Goal: Transaction & Acquisition: Purchase product/service

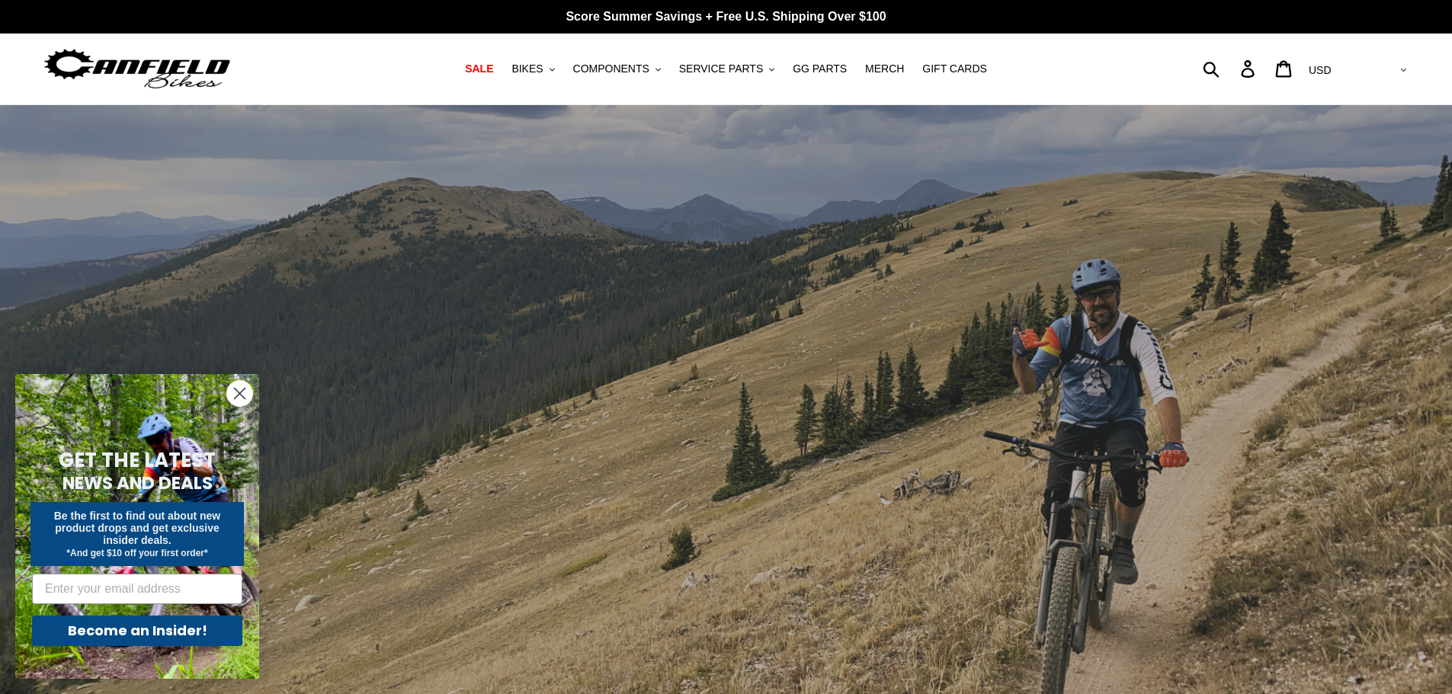
click at [246, 394] on circle "Close dialog" at bounding box center [239, 393] width 25 height 25
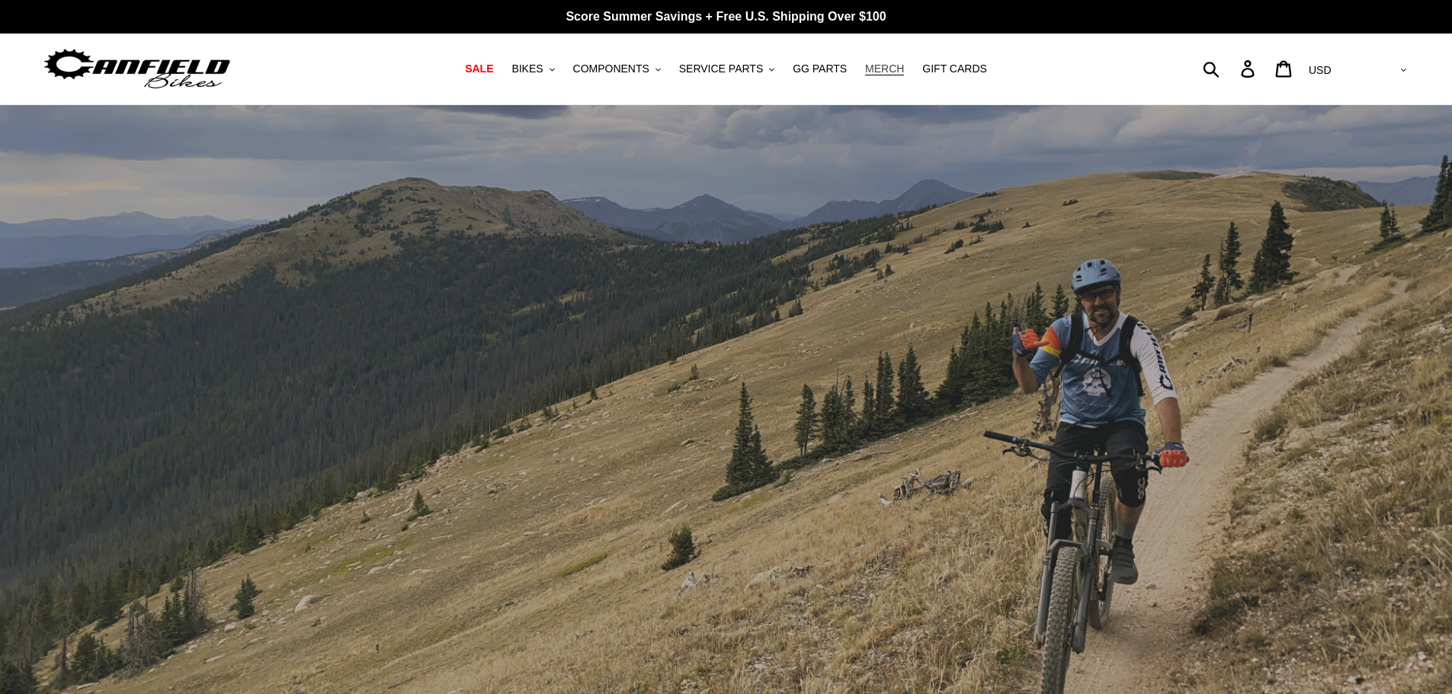
click at [877, 65] on span "MERCH" at bounding box center [884, 69] width 39 height 13
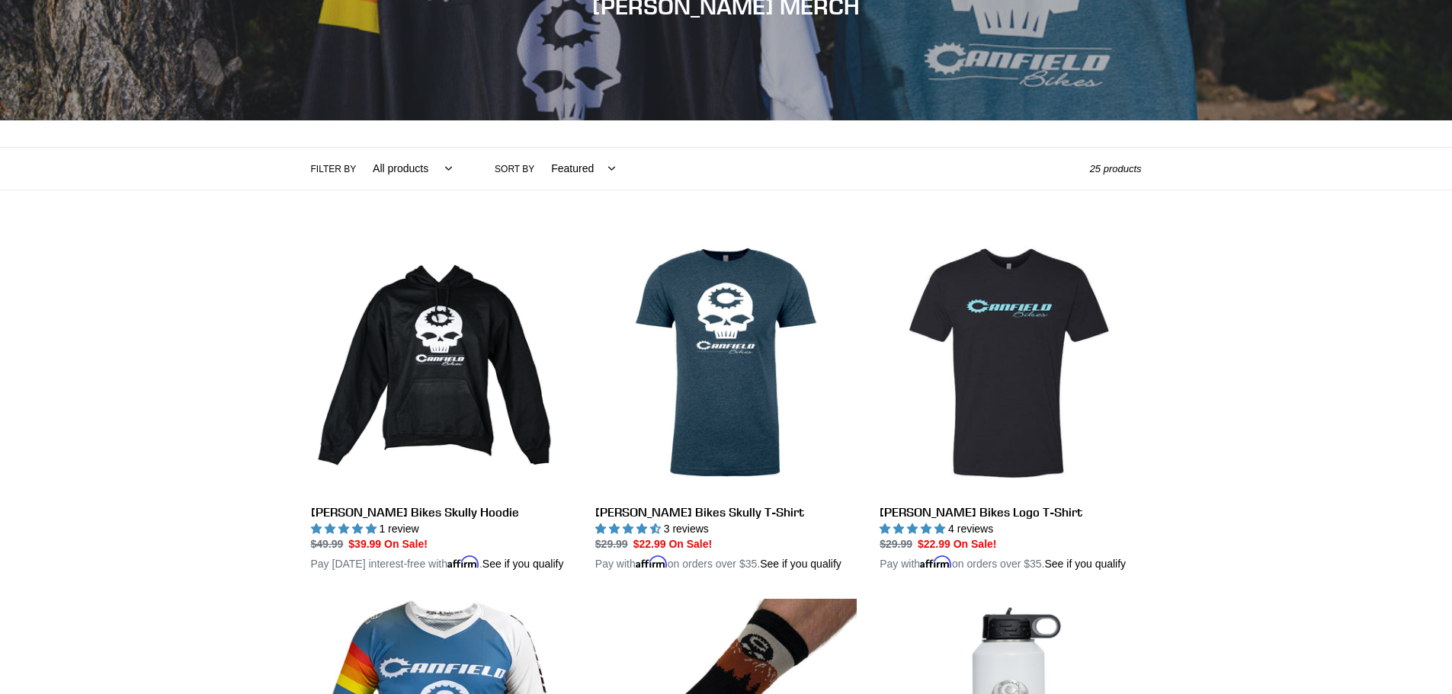
scroll to position [305, 0]
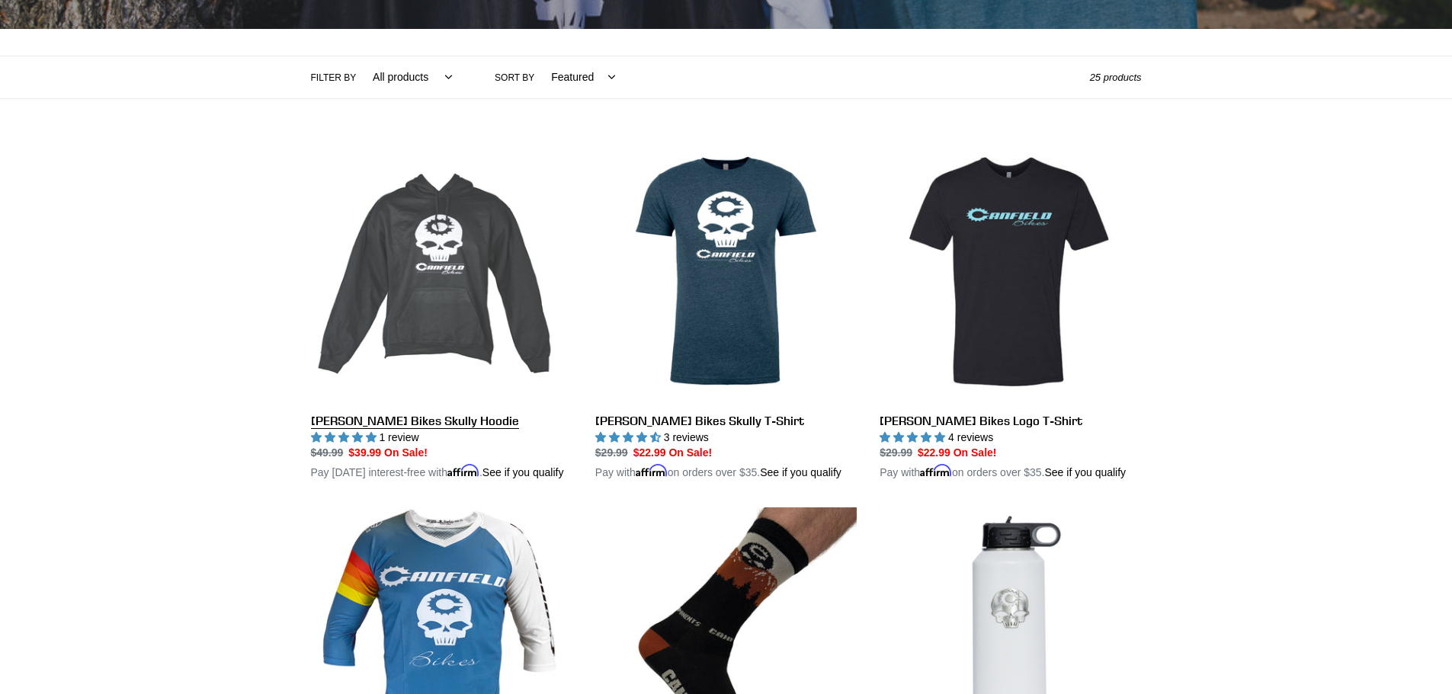
click at [387, 421] on link "Canfield Bikes Skully Hoodie" at bounding box center [441, 311] width 261 height 341
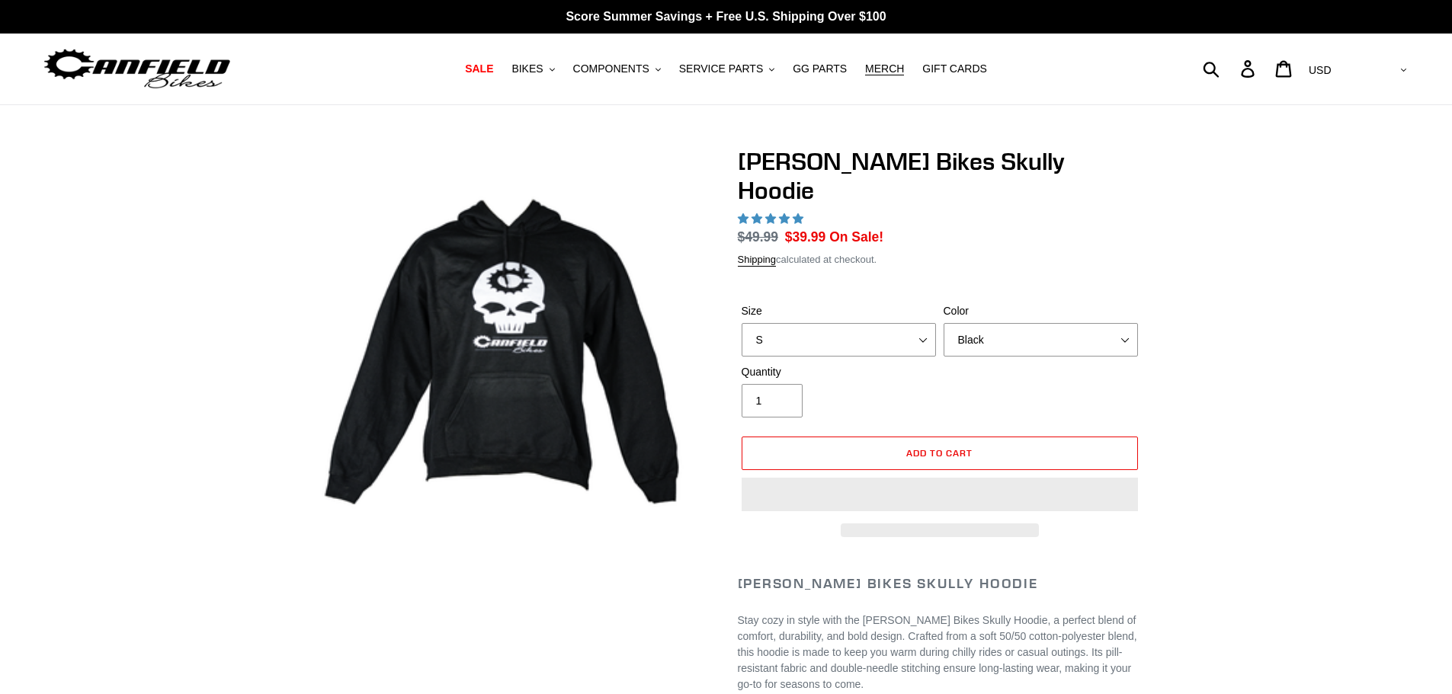
select select "highest-rating"
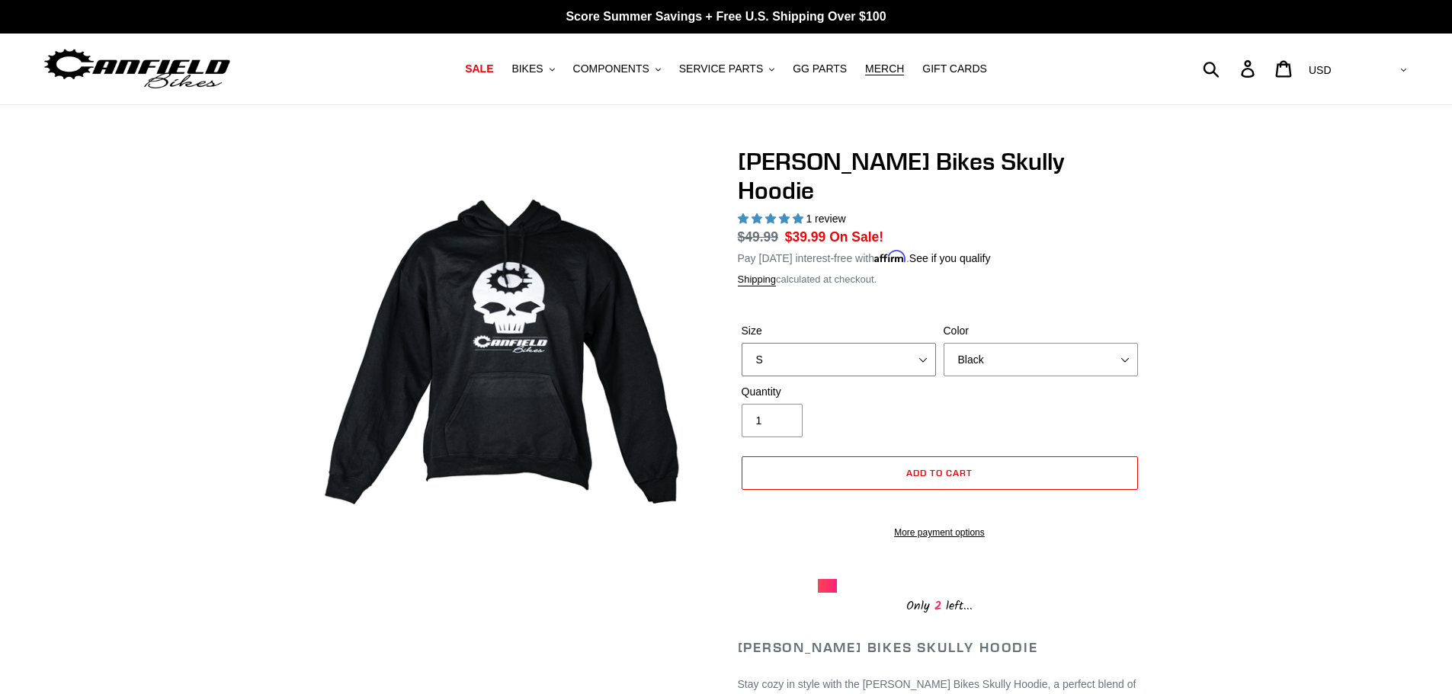
click at [922, 343] on select "S M pre-order ETA 9.20.25 L pre-order ETA 9.20.25 XL pre-order ETA 9.20.25" at bounding box center [839, 360] width 194 height 34
select select "L pre-order ETA 9.20.25"
click at [742, 343] on select "S M pre-order ETA 9.20.25 L pre-order ETA 9.20.25 XL pre-order ETA 9.20.25" at bounding box center [839, 360] width 194 height 34
click at [1121, 343] on select "Black Grey Blue" at bounding box center [1041, 360] width 194 height 34
click at [944, 343] on select "Black Grey Blue" at bounding box center [1041, 360] width 194 height 34
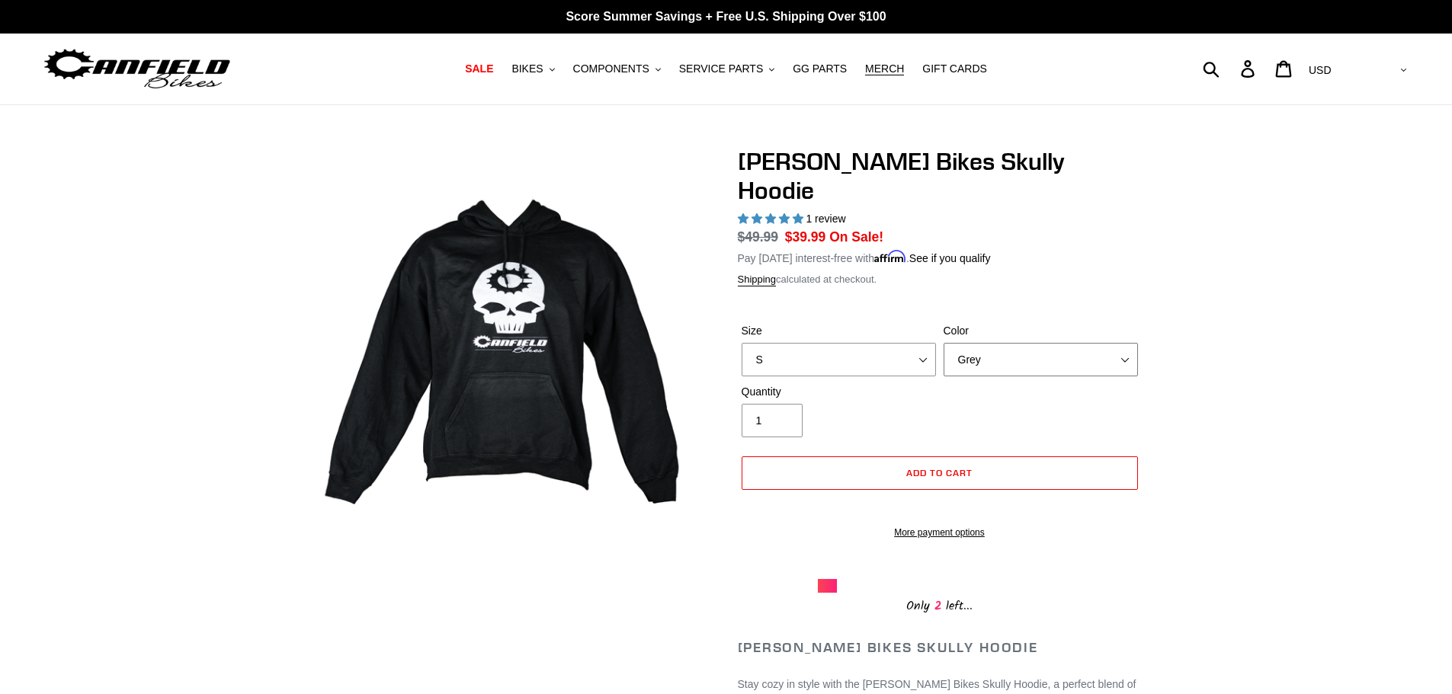
click at [1123, 343] on select "Black Grey Blue" at bounding box center [1041, 360] width 194 height 34
select select "Blue"
click at [944, 343] on select "Black Grey Blue" at bounding box center [1041, 360] width 194 height 34
click at [919, 343] on select "S M pre-order ETA 9.20.25 L pre-order ETA 9.20.25 XL pre-order ETA 9.20.25" at bounding box center [839, 360] width 194 height 34
click at [742, 343] on select "S M pre-order ETA 9.20.25 L pre-order ETA 9.20.25 XL pre-order ETA 9.20.25" at bounding box center [839, 360] width 194 height 34
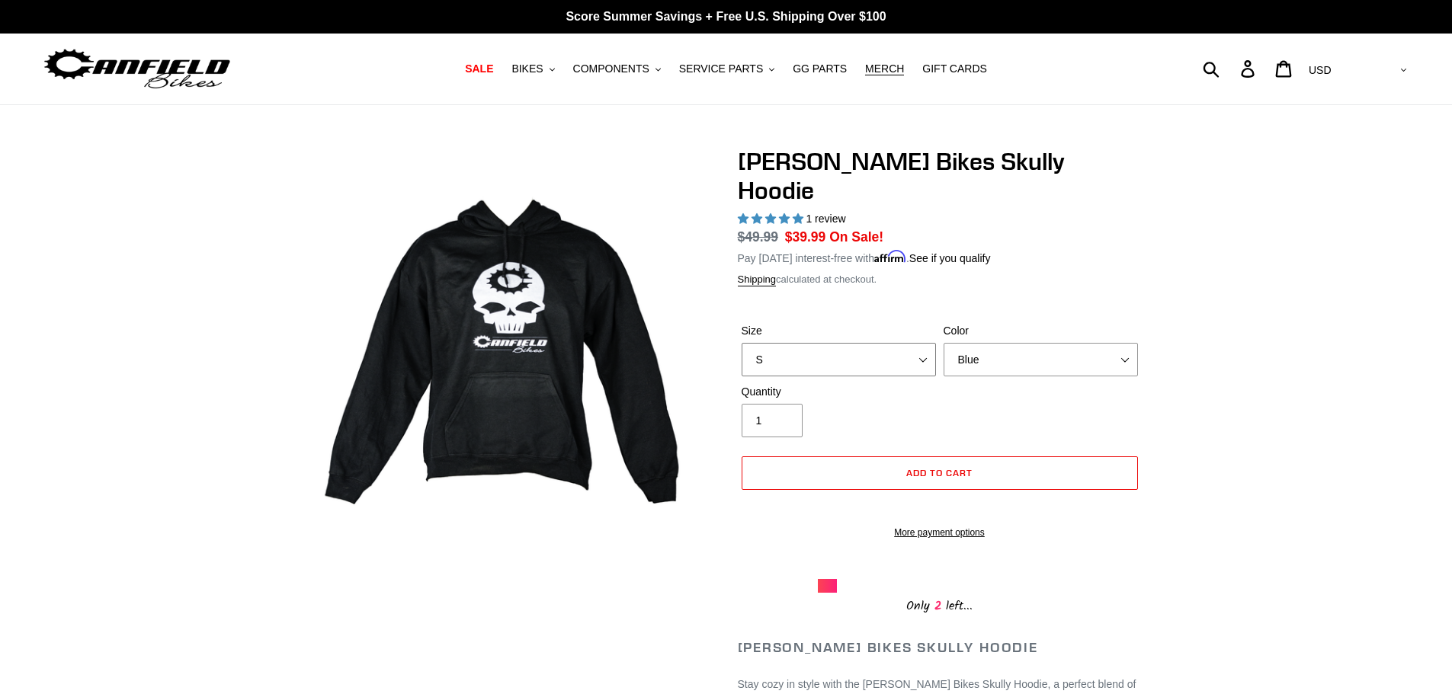
click at [920, 343] on select "S M pre-order ETA 9.20.25 L pre-order ETA 9.20.25 XL pre-order ETA 9.20.25" at bounding box center [839, 360] width 194 height 34
select select "M pre-order ETA 9.20.25"
click at [742, 343] on select "S M pre-order ETA 9.20.25 L pre-order ETA 9.20.25 XL pre-order ETA 9.20.25" at bounding box center [839, 360] width 194 height 34
click at [1125, 343] on select "Black Grey Blue" at bounding box center [1041, 360] width 194 height 34
select select "Black"
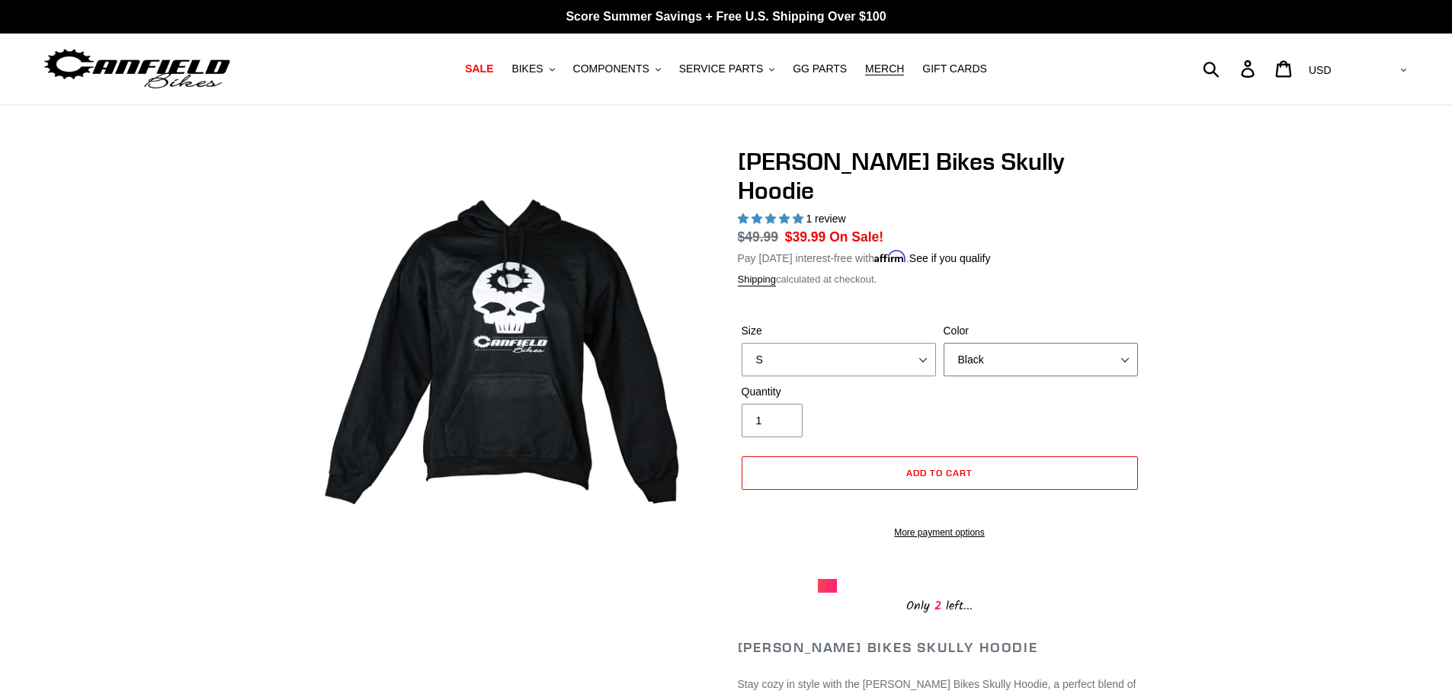
click at [944, 343] on select "Black Grey Blue" at bounding box center [1041, 360] width 194 height 34
click at [923, 343] on select "S M pre-order ETA 9.20.25 L pre-order ETA 9.20.25 XL pre-order ETA 9.20.25" at bounding box center [839, 360] width 194 height 34
select select "L pre-order ETA 9.20.25"
click at [742, 343] on select "S M pre-order ETA 9.20.25 L pre-order ETA 9.20.25 XL pre-order ETA 9.20.25" at bounding box center [839, 360] width 194 height 34
click at [636, 67] on span "COMPONENTS" at bounding box center [611, 69] width 76 height 13
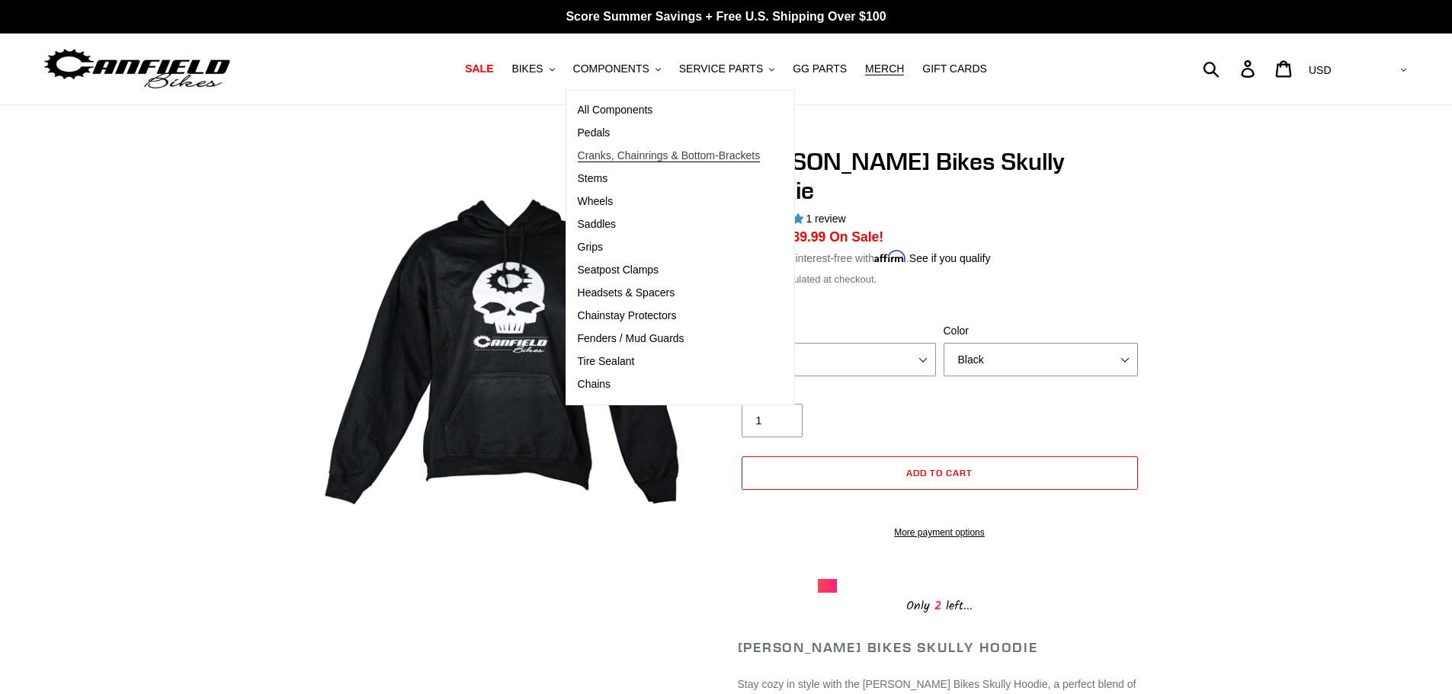
click at [605, 152] on span "Cranks, Chainrings & Bottom-Brackets" at bounding box center [669, 155] width 183 height 13
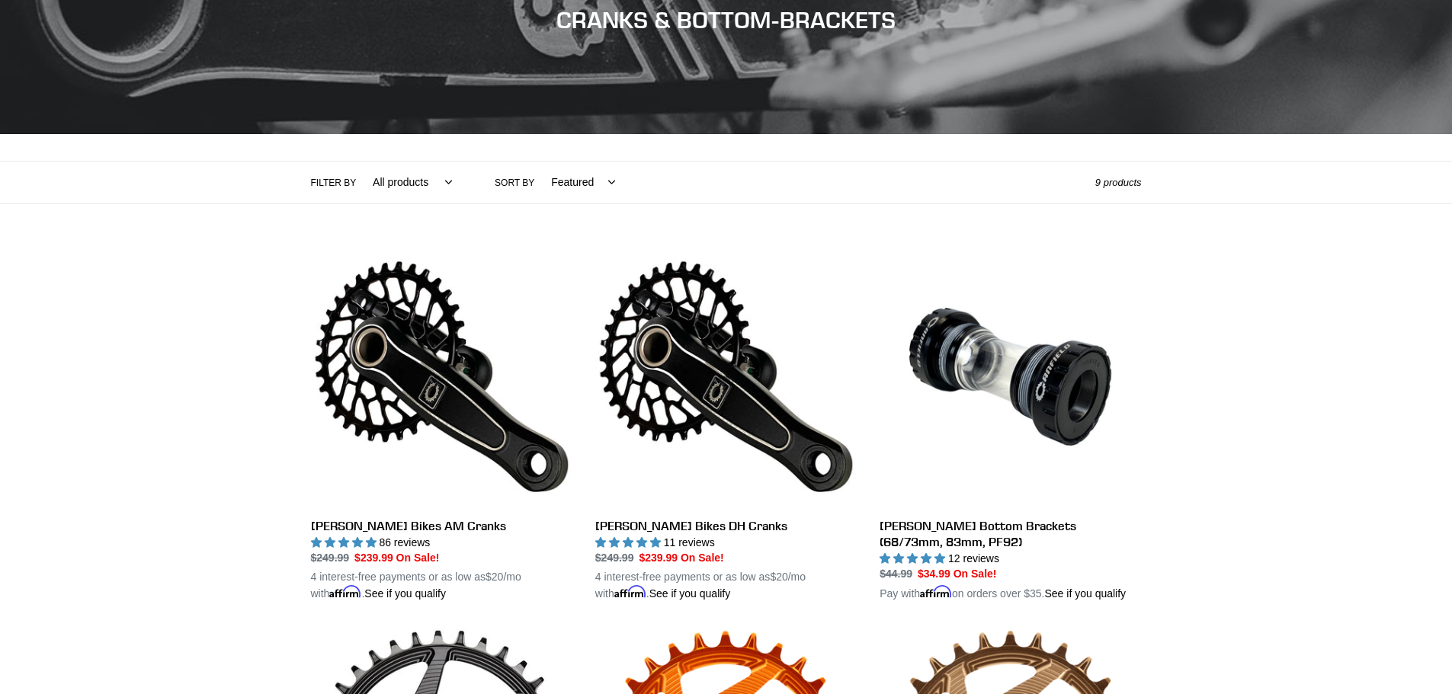
scroll to position [229, 0]
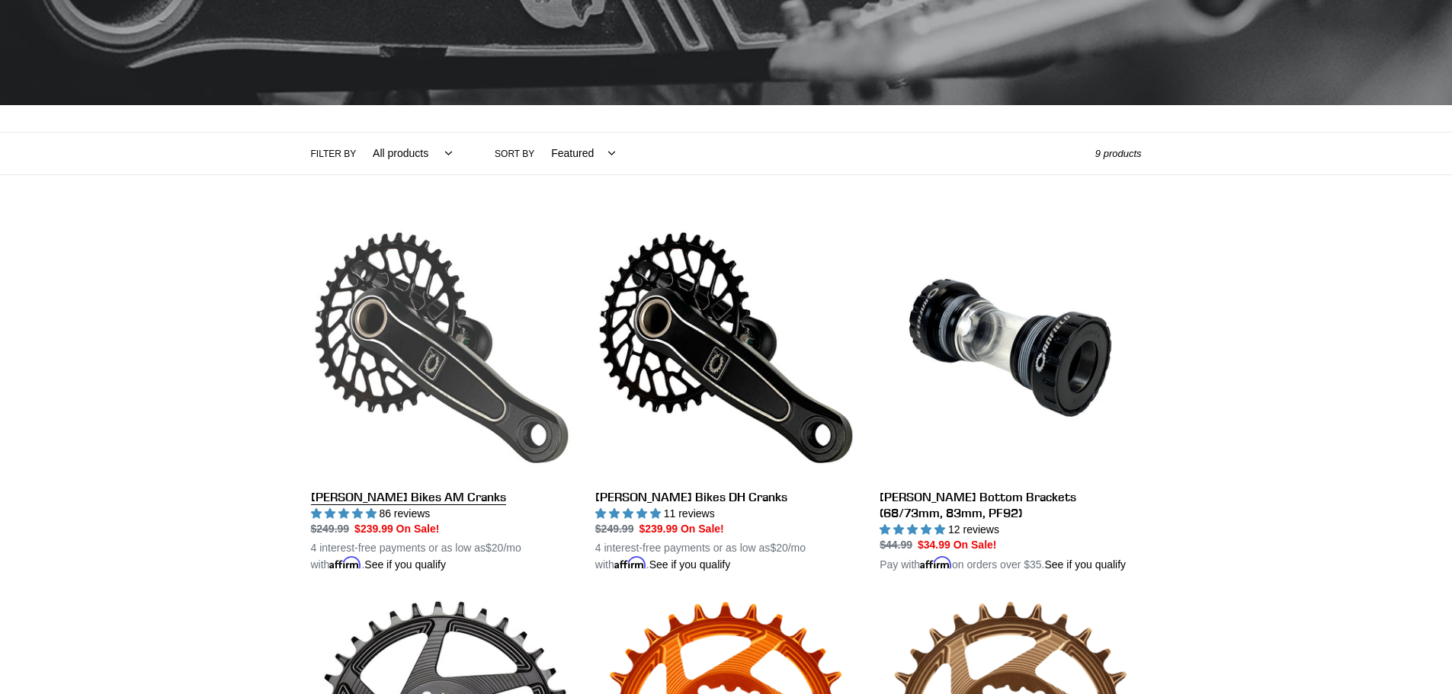
click at [377, 498] on link "[PERSON_NAME] Bikes AM Cranks" at bounding box center [441, 395] width 261 height 357
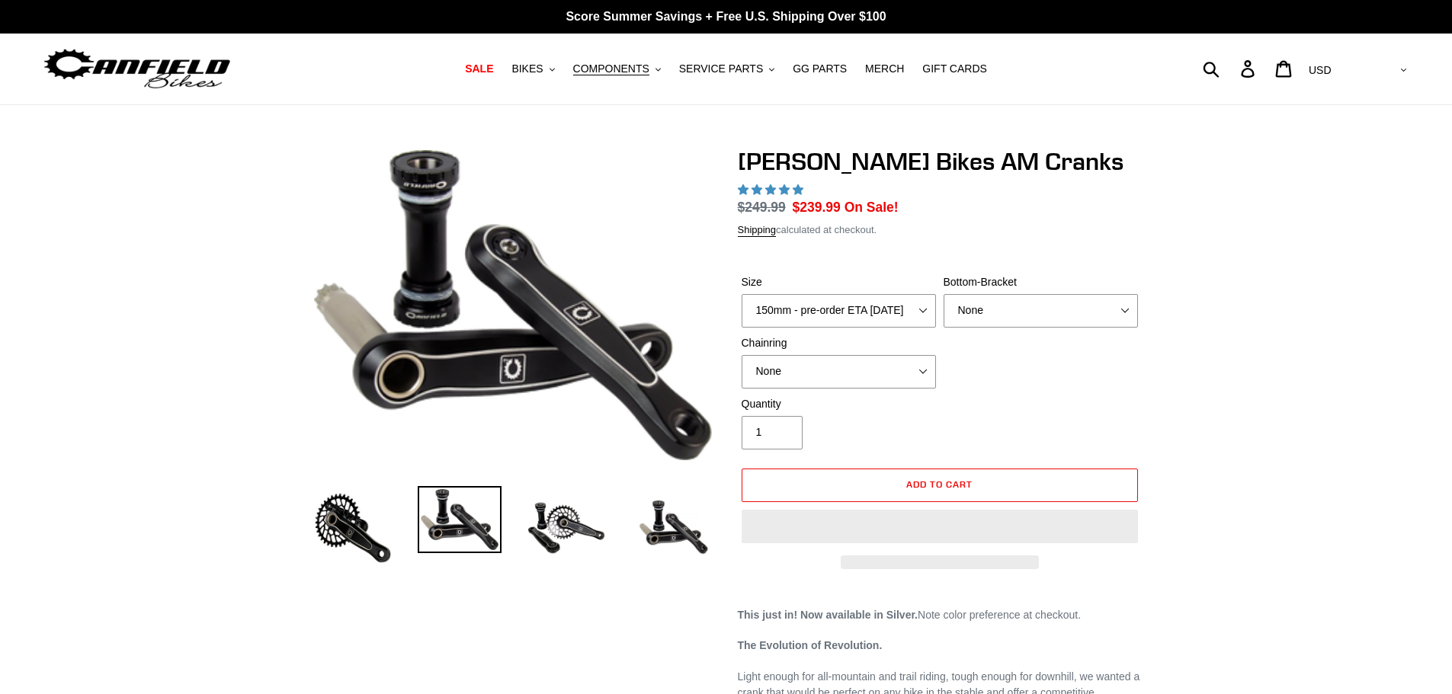
select select "highest-rating"
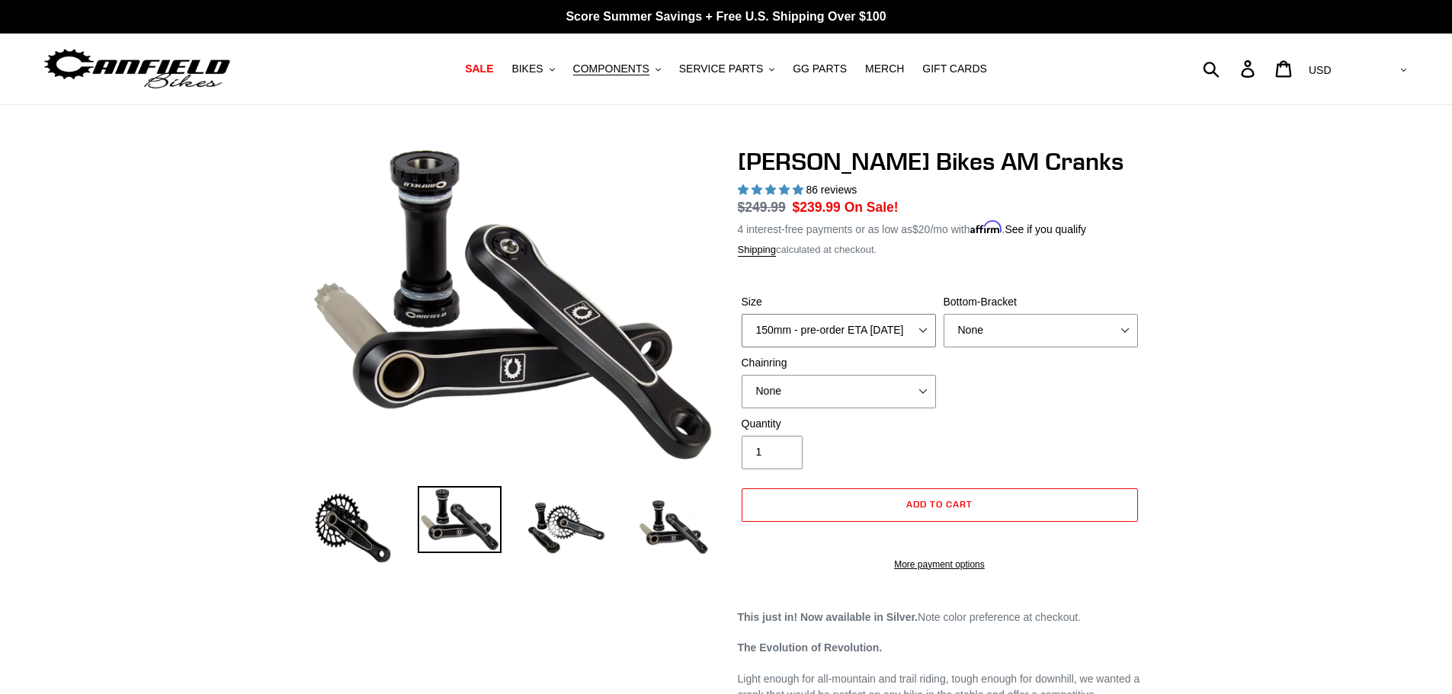
click at [921, 325] on select "150mm - pre-order ETA [DATE] 155mm - pre-order ETA [DATE] 160mm - pre-order ETA…" at bounding box center [839, 331] width 194 height 34
select select "165mm - pre-order ETA [DATE]"
click at [742, 314] on select "150mm - pre-order ETA 9/30/25 155mm - pre-order ETA 9/30/25 160mm - pre-order E…" at bounding box center [839, 331] width 194 height 34
click at [1121, 331] on select "None BSA Threaded 68/73mm Press Fit PF92" at bounding box center [1041, 331] width 194 height 34
select select "BSA Threaded 68/73mm"
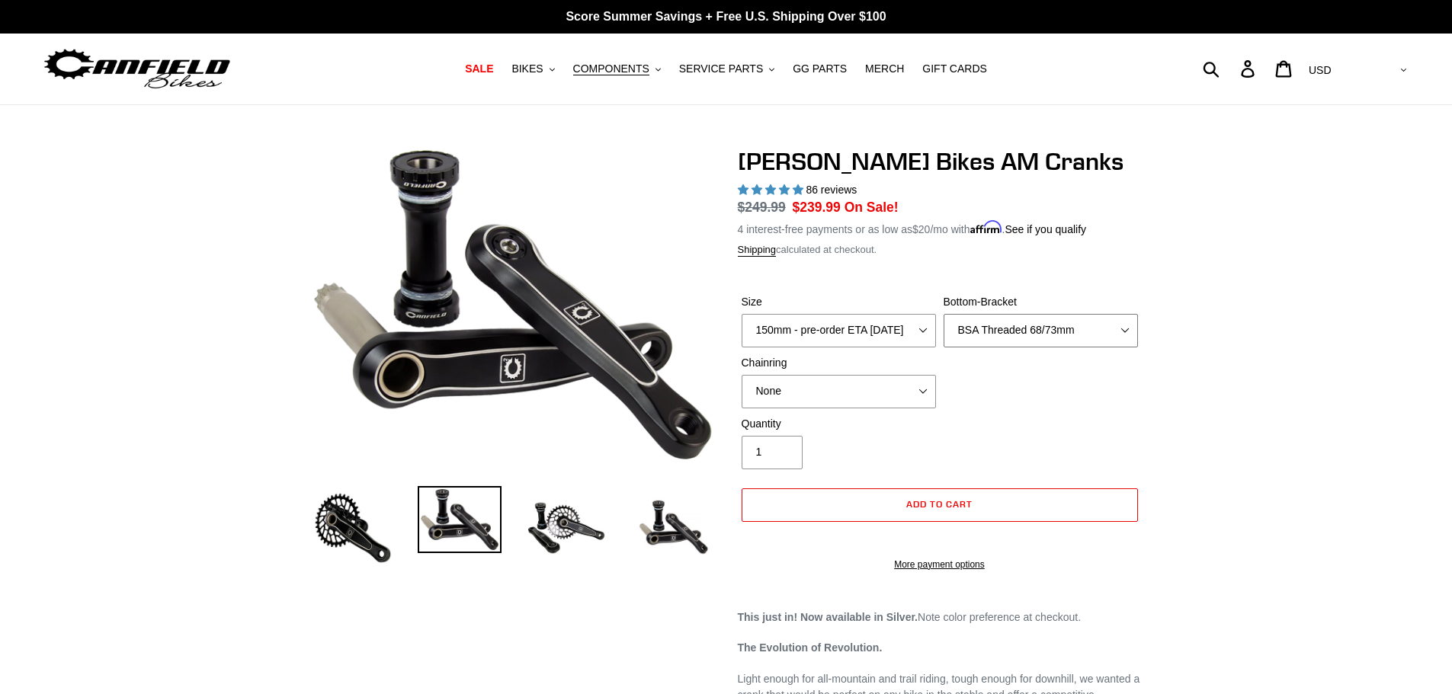
click at [944, 314] on select "None BSA Threaded 68/73mm Press Fit PF92" at bounding box center [1041, 331] width 194 height 34
click at [493, 71] on span "SALE" at bounding box center [479, 69] width 28 height 13
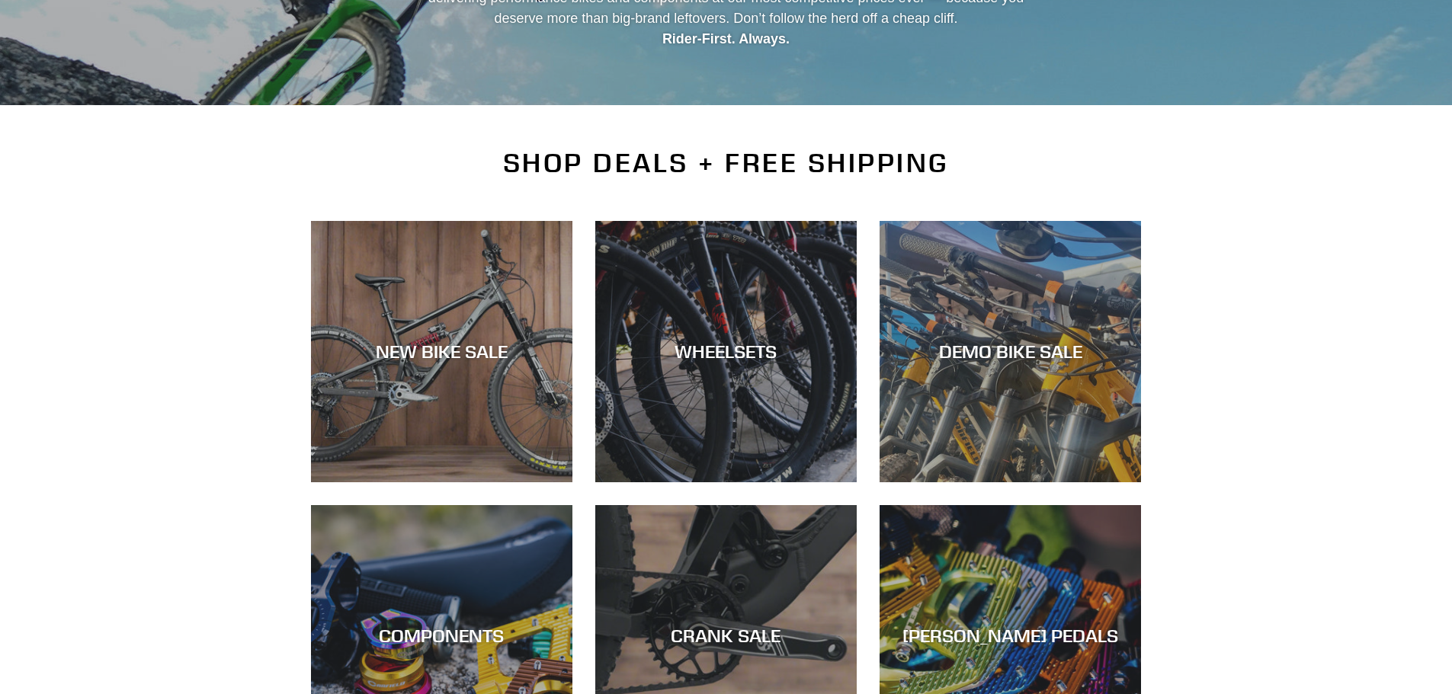
scroll to position [305, 0]
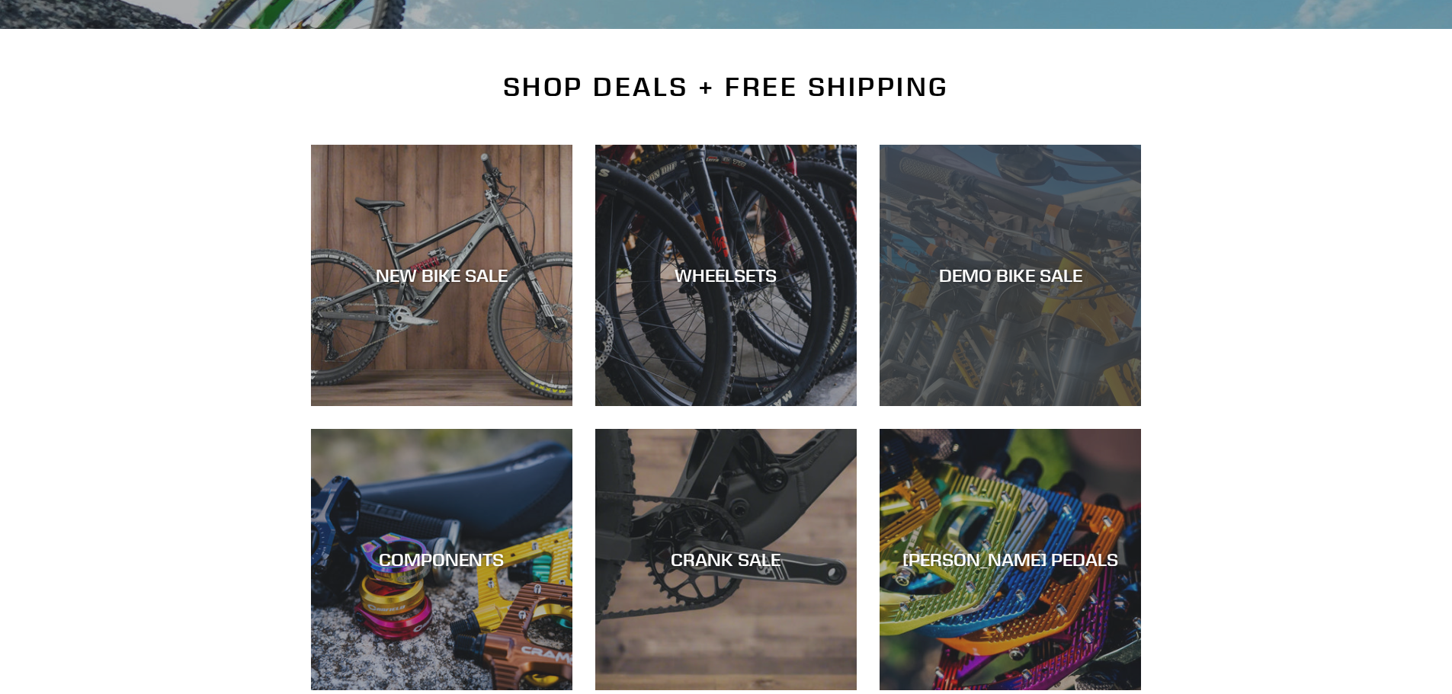
click at [983, 406] on div "DEMO BIKE SALE" at bounding box center [1010, 406] width 261 height 0
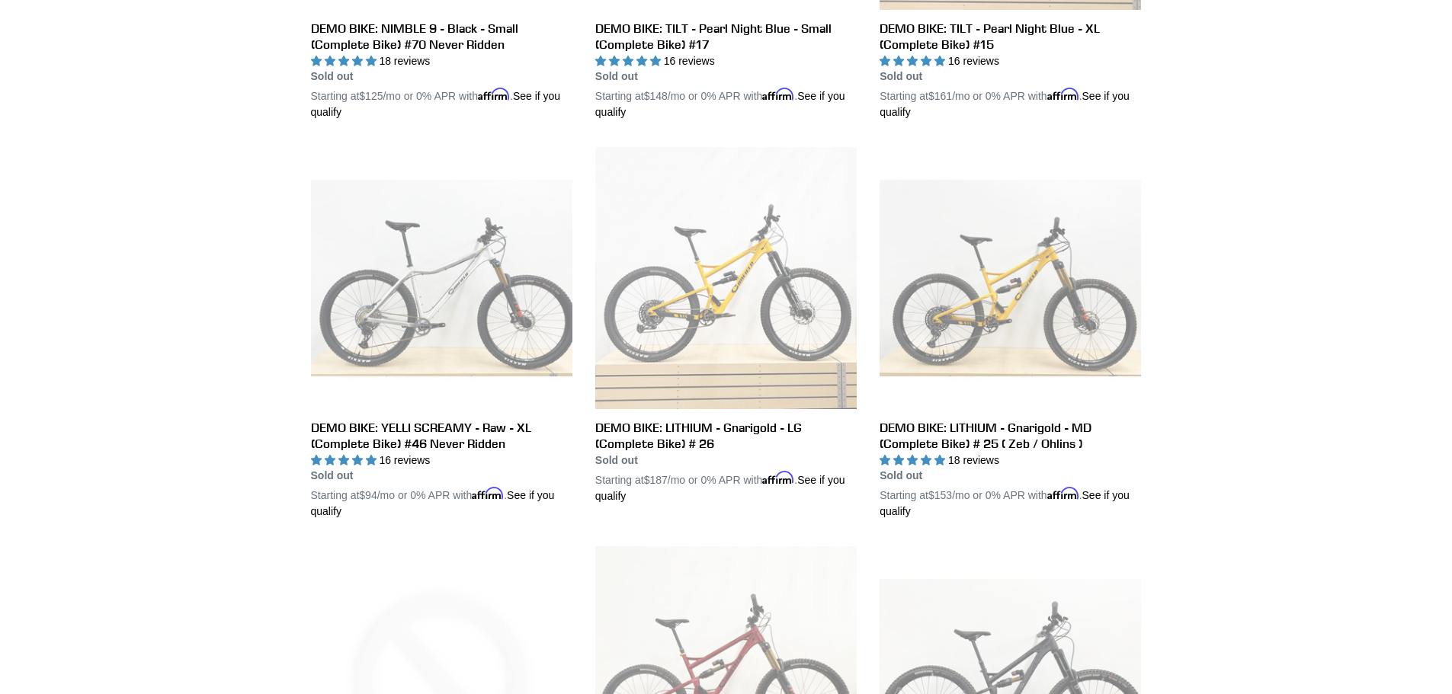
scroll to position [1906, 0]
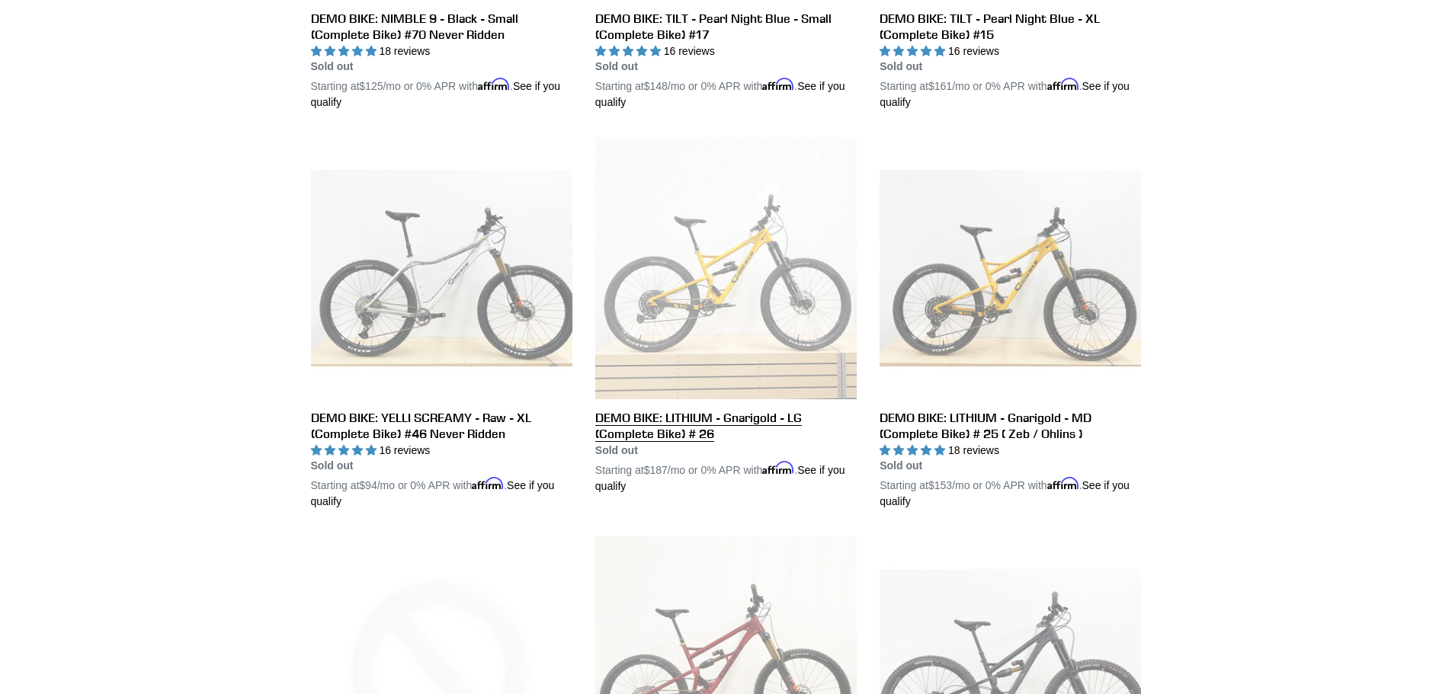
click at [737, 411] on link "DEMO BIKE: LITHIUM - Gnarigold - LG (Complete Bike) # 26" at bounding box center [725, 315] width 261 height 357
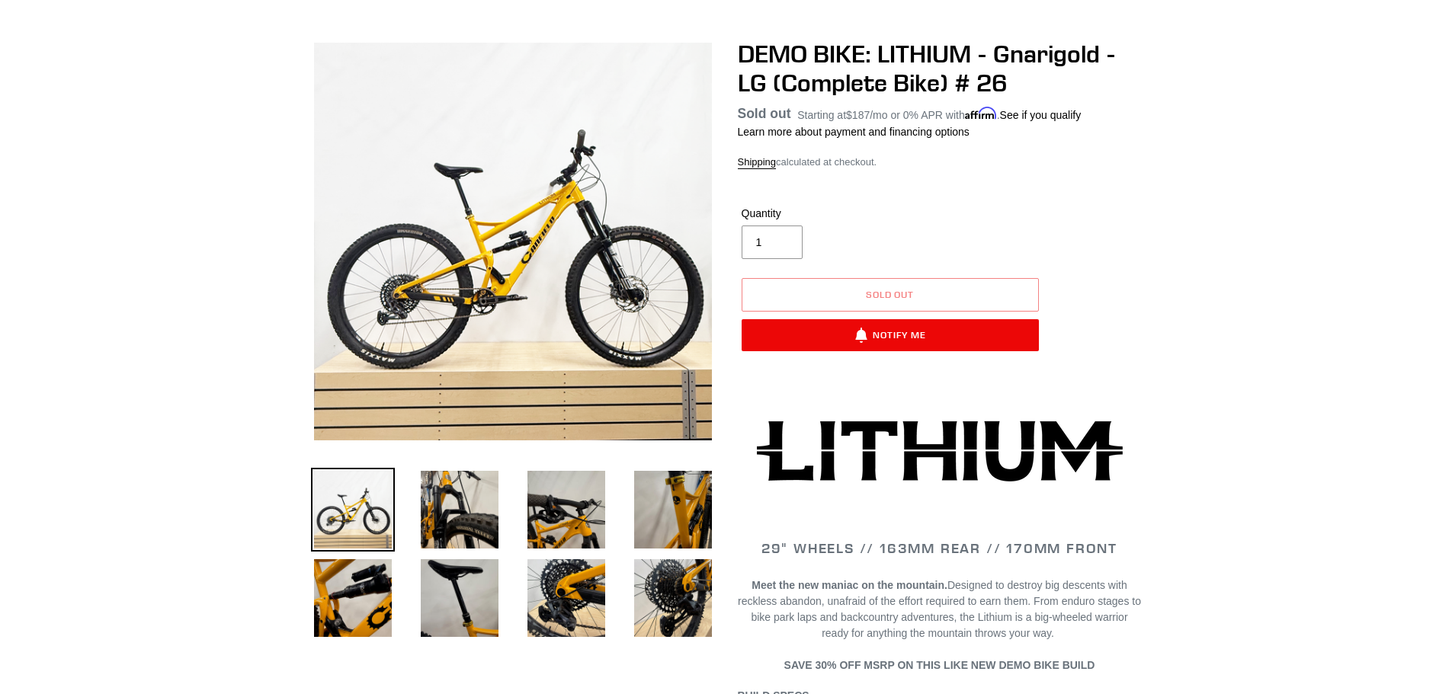
scroll to position [152, 0]
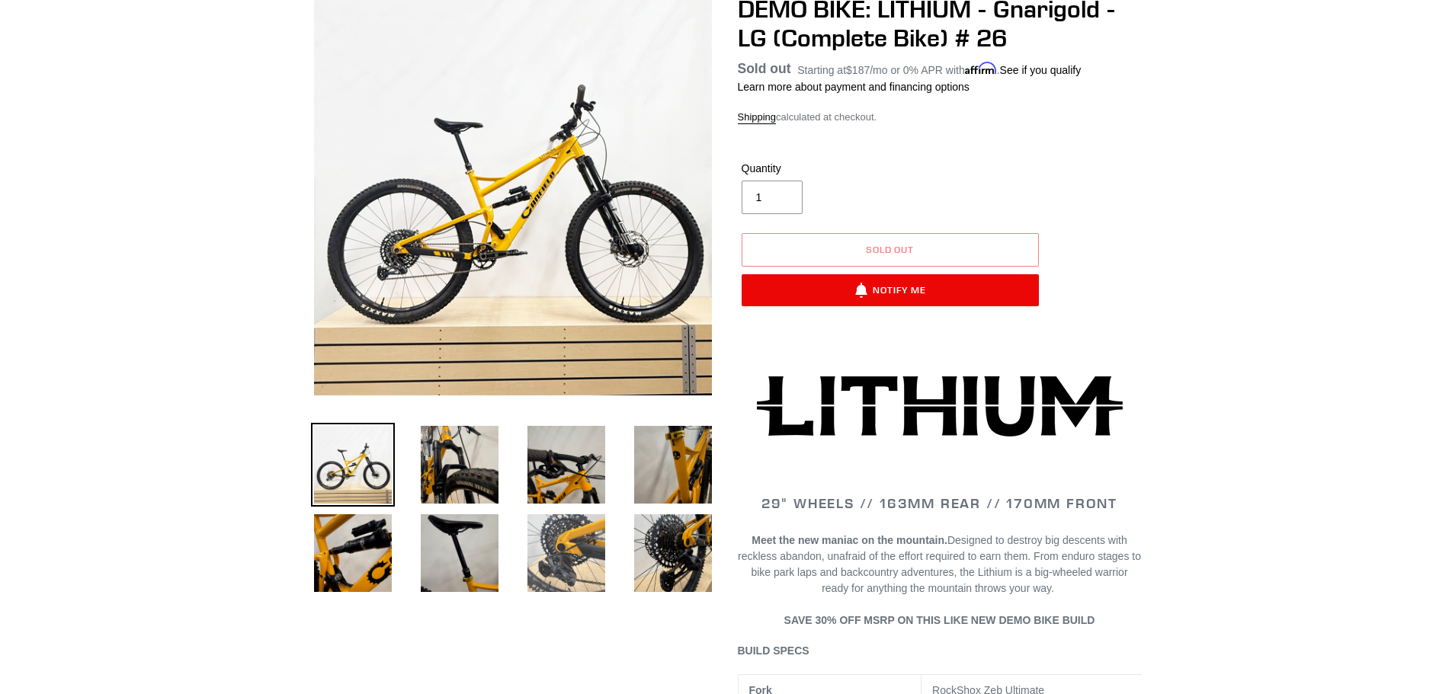
click at [556, 541] on img at bounding box center [566, 553] width 84 height 84
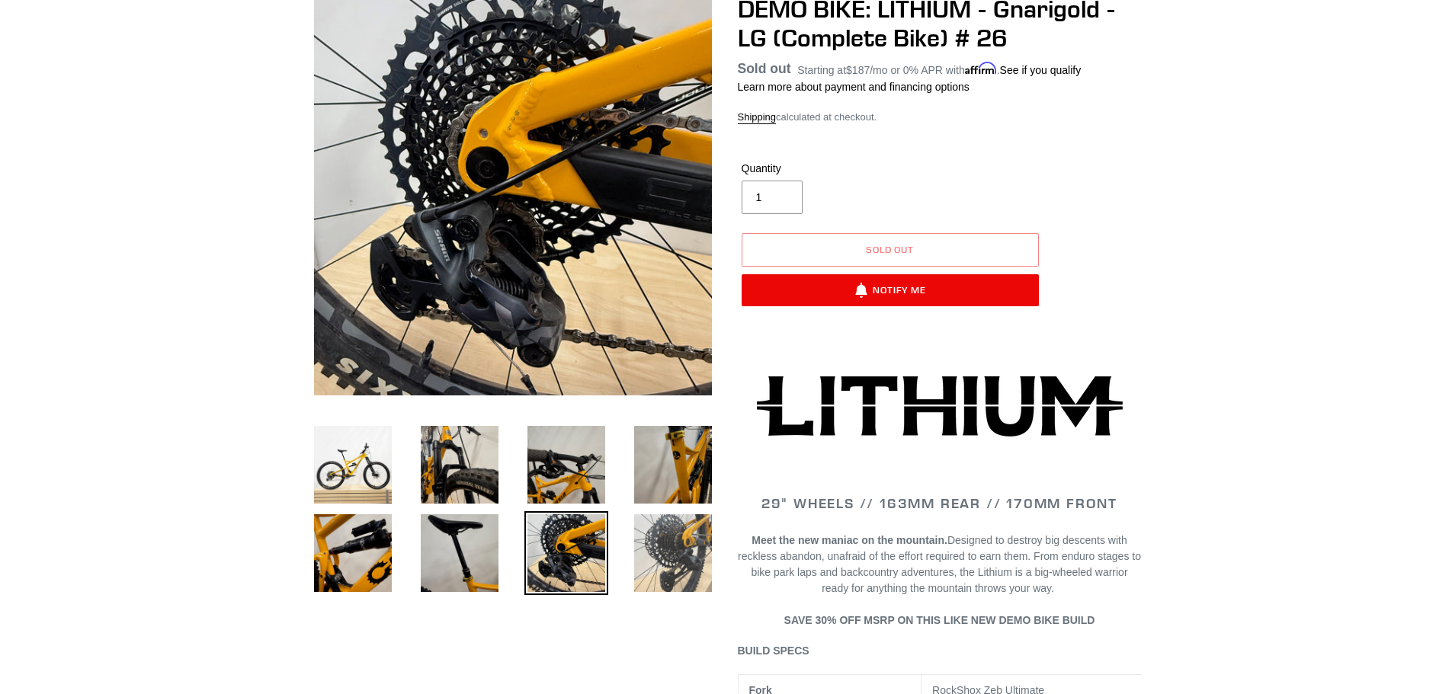
click at [676, 553] on img at bounding box center [673, 553] width 84 height 84
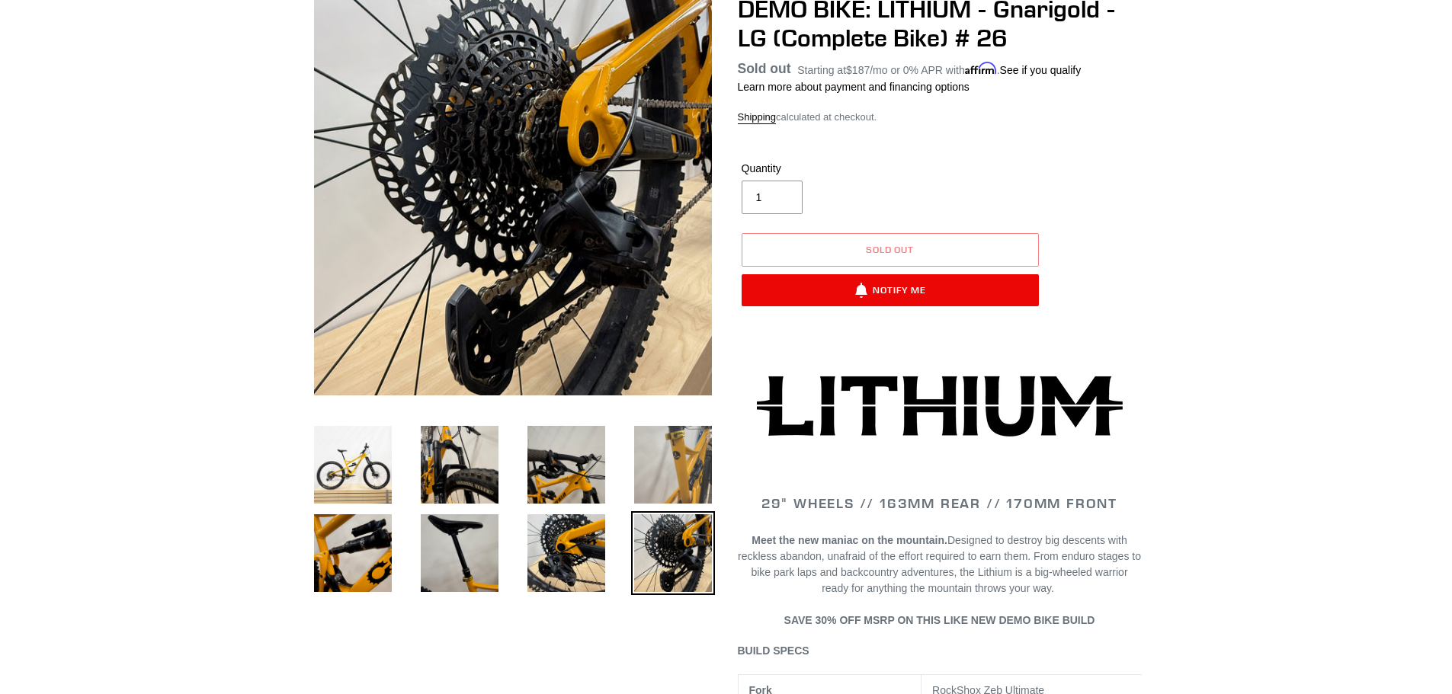
click at [682, 477] on img at bounding box center [673, 465] width 84 height 84
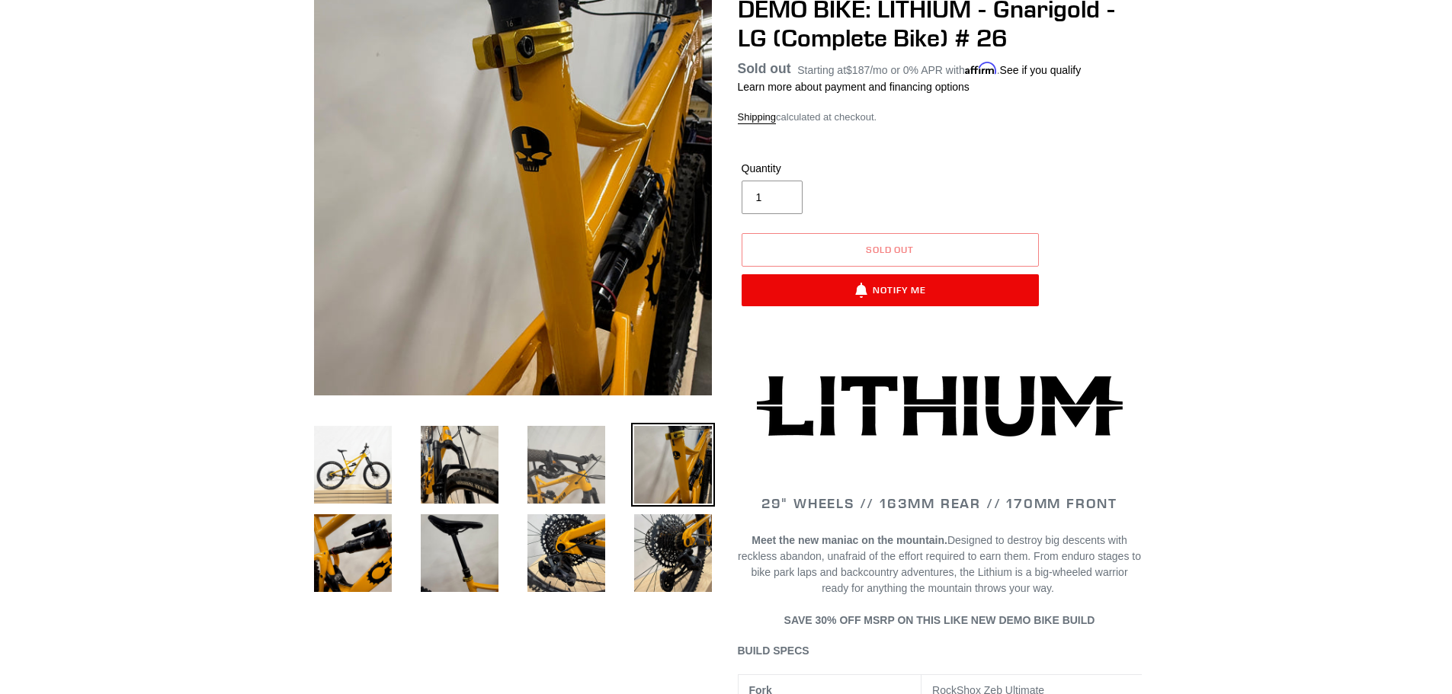
click at [566, 477] on img at bounding box center [566, 465] width 84 height 84
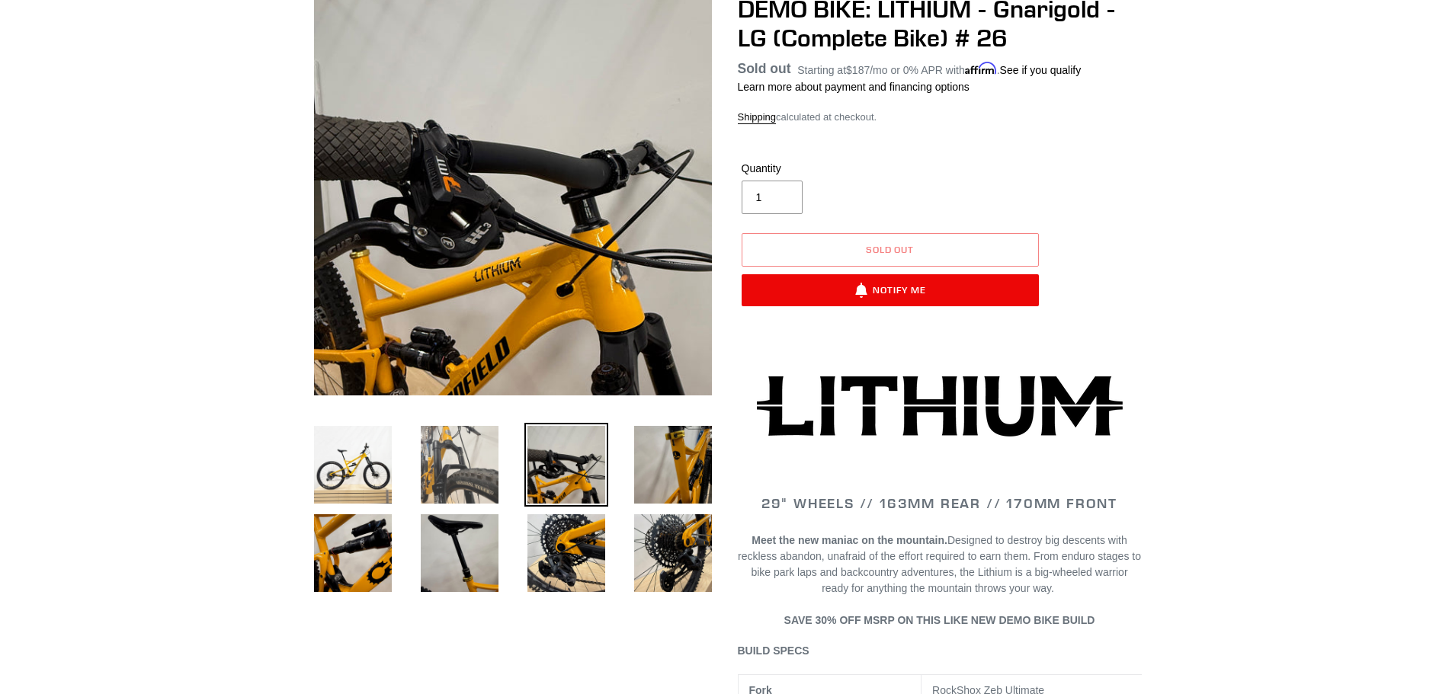
click at [459, 470] on img at bounding box center [460, 465] width 84 height 84
